Goal: Browse casually

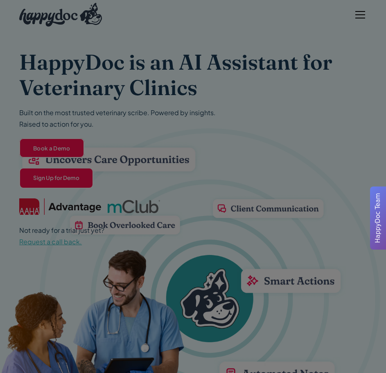
click at [365, 12] on div at bounding box center [193, 186] width 386 height 373
click at [313, 148] on div at bounding box center [193, 186] width 386 height 373
click at [357, 13] on div at bounding box center [193, 186] width 386 height 373
click at [61, 146] on div at bounding box center [193, 186] width 386 height 373
drag, startPoint x: 166, startPoint y: 177, endPoint x: 181, endPoint y: 183, distance: 15.6
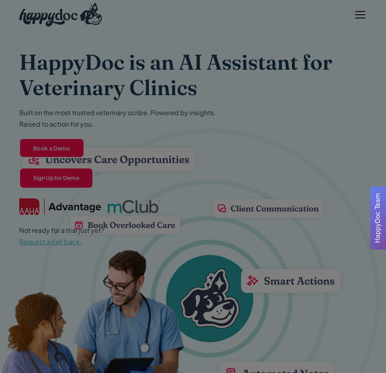
click at [167, 177] on div at bounding box center [193, 186] width 386 height 373
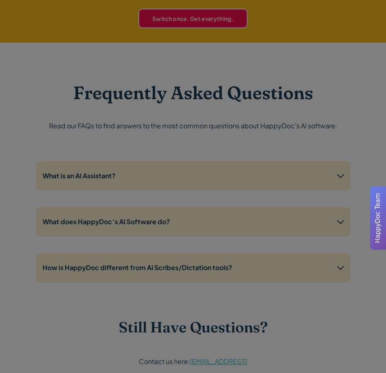
scroll to position [3071, 0]
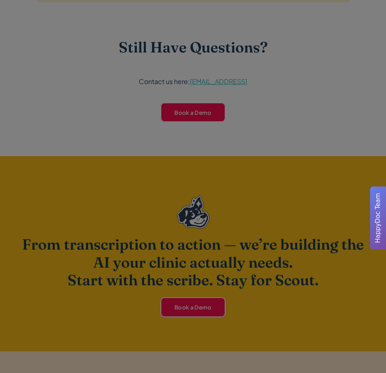
click at [201, 112] on div at bounding box center [193, 186] width 386 height 373
click at [180, 312] on div at bounding box center [193, 186] width 386 height 373
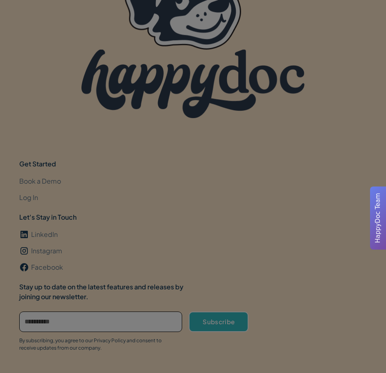
scroll to position [3581, 0]
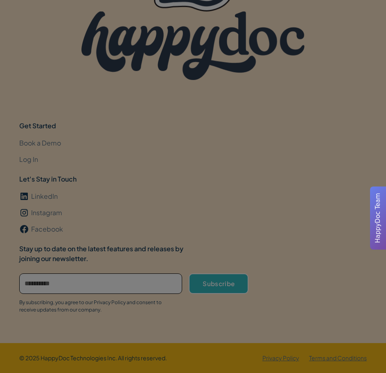
click at [33, 159] on div at bounding box center [193, 186] width 386 height 373
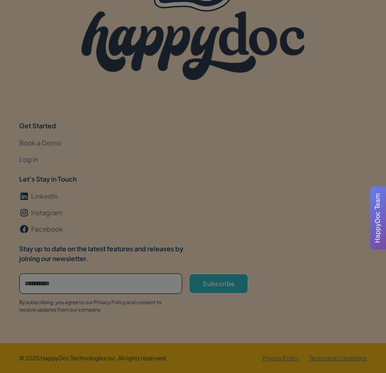
click at [33, 159] on div at bounding box center [193, 186] width 386 height 373
